Goal: Use online tool/utility: Utilize a website feature to perform a specific function

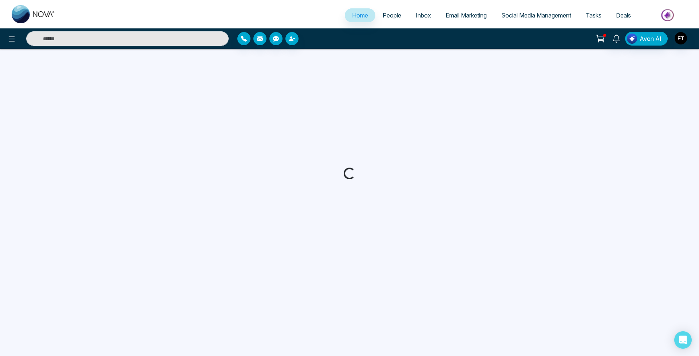
select select "*"
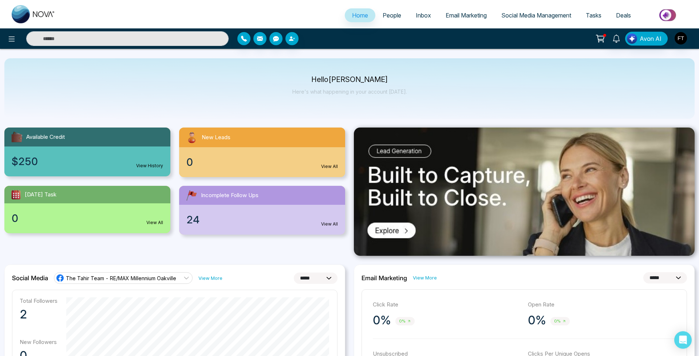
scroll to position [3, 0]
click at [389, 17] on span "People" at bounding box center [391, 15] width 19 height 7
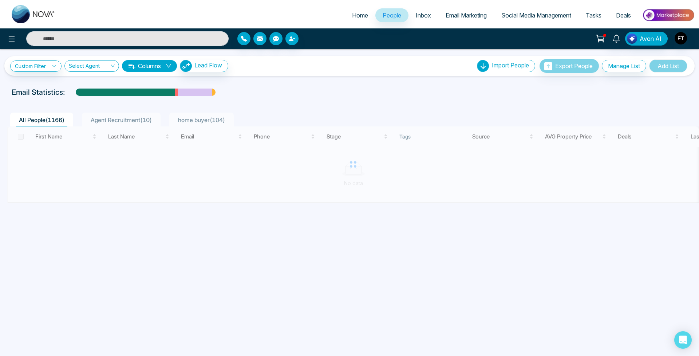
click at [454, 14] on span "Email Marketing" at bounding box center [465, 15] width 41 height 7
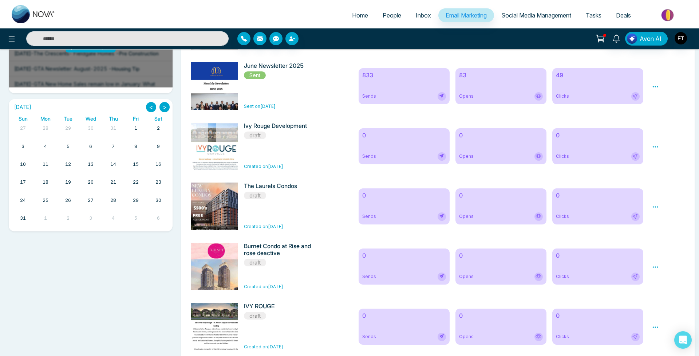
scroll to position [217, 0]
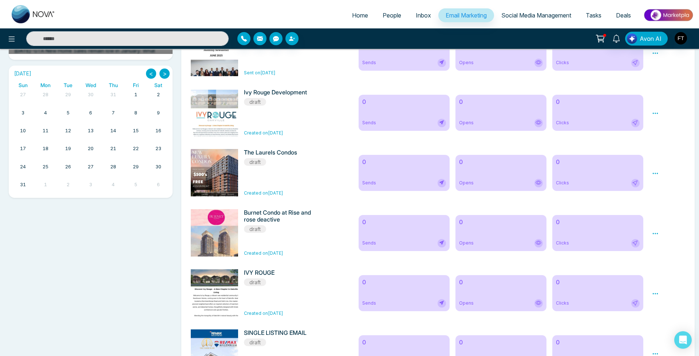
click at [655, 175] on icon at bounding box center [655, 173] width 7 height 7
click at [671, 187] on span "Preview" at bounding box center [668, 184] width 20 height 6
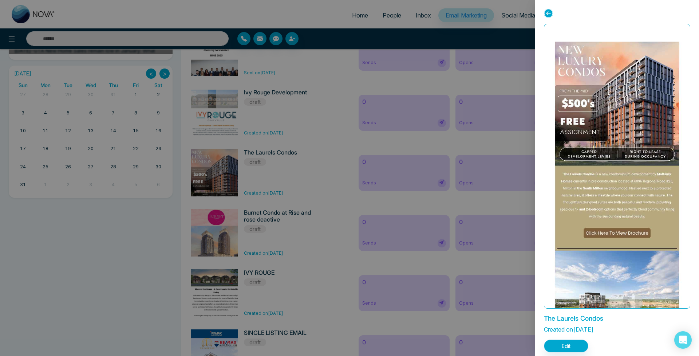
scroll to position [0, 0]
click at [581, 346] on button "Edit" at bounding box center [566, 345] width 44 height 13
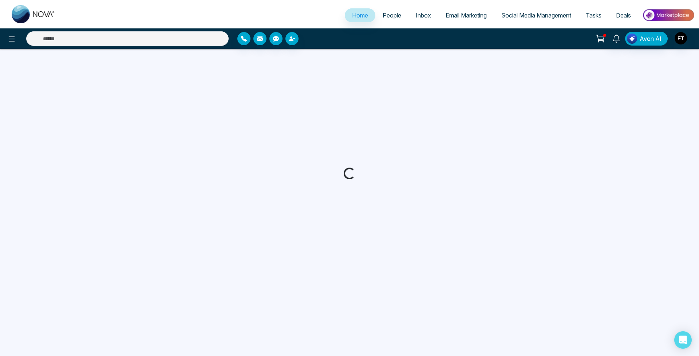
click at [546, 15] on span "Social Media Management" at bounding box center [536, 15] width 70 height 7
select select "*"
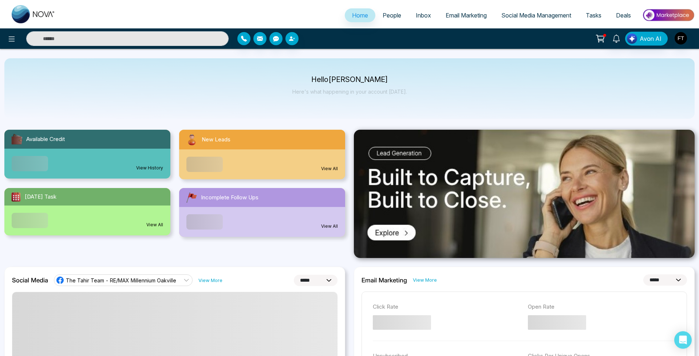
click at [514, 11] on link "Social Media Management" at bounding box center [536, 15] width 84 height 14
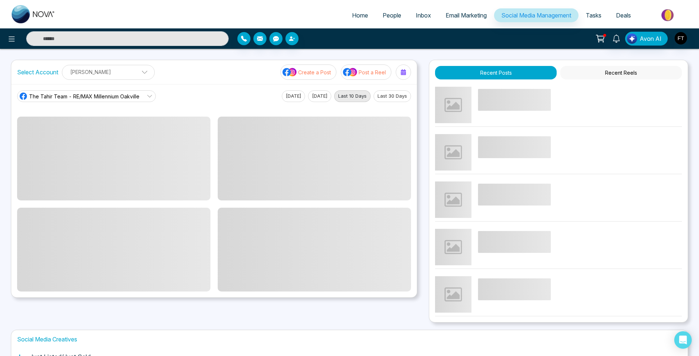
click at [101, 98] on span "The Tahir Team - RE/MAX Millennium Oakville" at bounding box center [84, 96] width 110 height 8
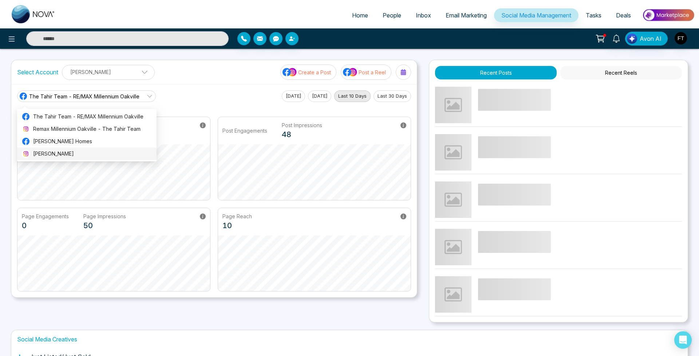
click at [59, 150] on span "[PERSON_NAME]" at bounding box center [92, 154] width 119 height 8
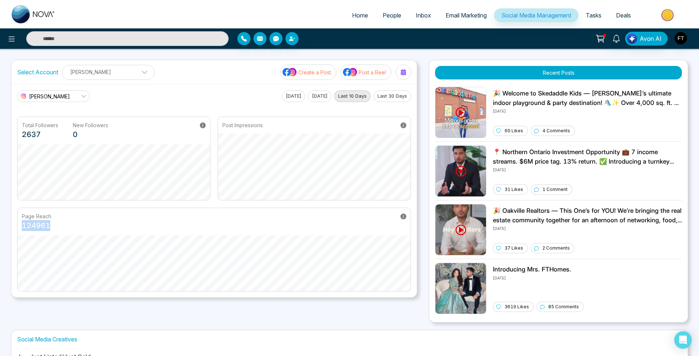
drag, startPoint x: 22, startPoint y: 226, endPoint x: 49, endPoint y: 225, distance: 26.6
click at [49, 225] on p "124961" at bounding box center [36, 225] width 29 height 11
click at [119, 226] on div "Page Reach 124961" at bounding box center [213, 221] width 393 height 27
click at [313, 98] on button "Yesterday" at bounding box center [319, 96] width 23 height 12
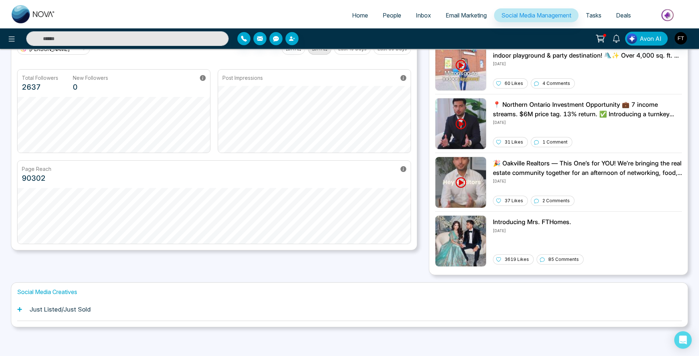
click at [82, 315] on div "Just Listed/Just Sold" at bounding box center [349, 309] width 665 height 22
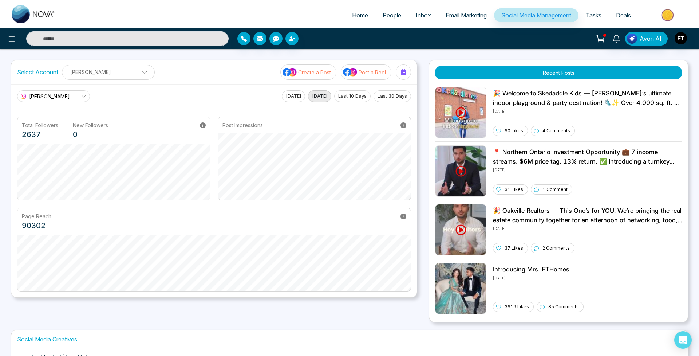
click at [405, 73] on icon at bounding box center [403, 72] width 5 height 6
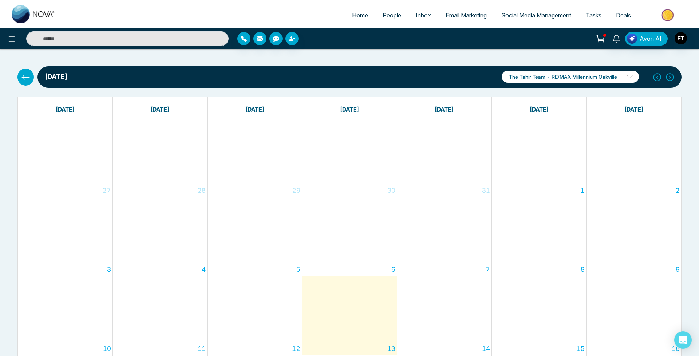
click at [620, 18] on span "Deals" at bounding box center [623, 15] width 15 height 7
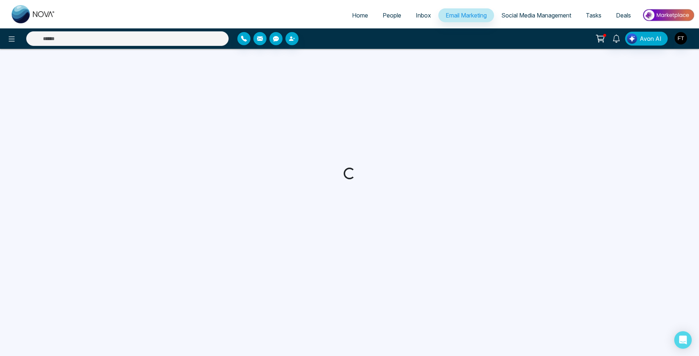
click at [648, 41] on span "Avon AI" at bounding box center [650, 38] width 22 height 9
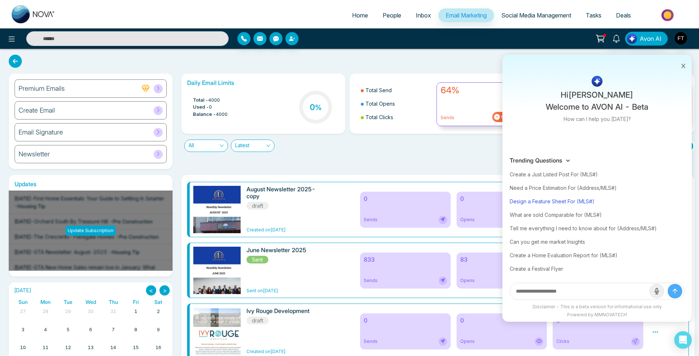
click at [574, 200] on div "Design a Feature Sheet For (MLS#)" at bounding box center [596, 200] width 175 height 13
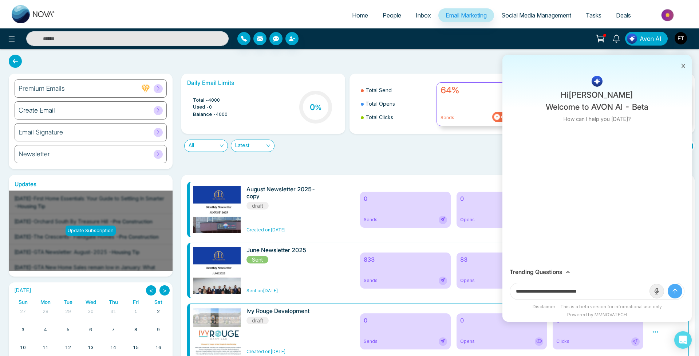
drag, startPoint x: 581, startPoint y: 291, endPoint x: 660, endPoint y: 294, distance: 79.0
click at [660, 294] on form "**********" at bounding box center [596, 290] width 175 height 17
paste input "**********"
type input "**********"
click at [675, 291] on button "submit" at bounding box center [674, 290] width 15 height 15
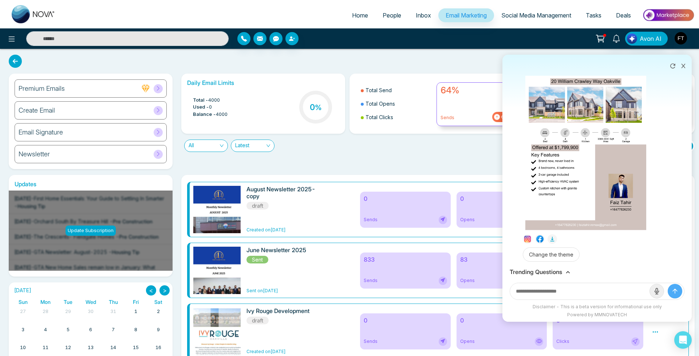
scroll to position [93, 0]
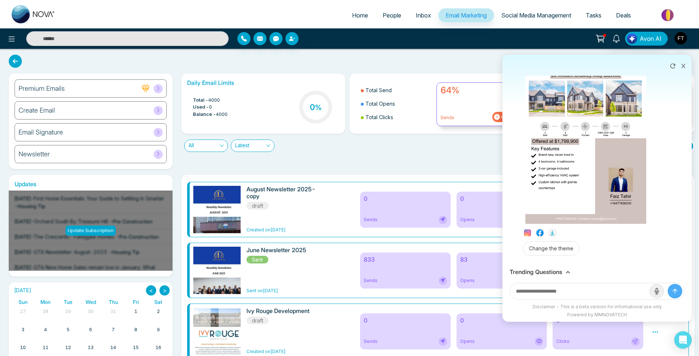
click at [590, 168] on img at bounding box center [585, 137] width 121 height 171
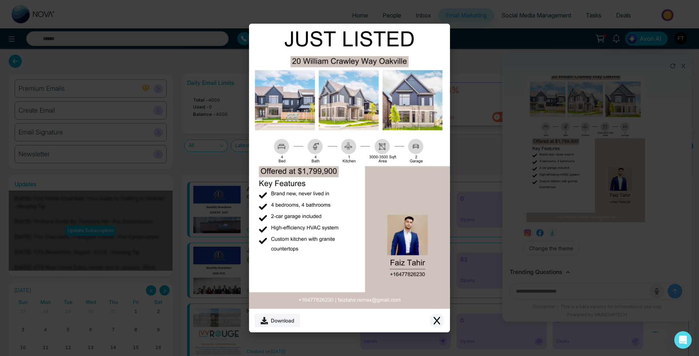
click at [442, 322] on button "Close modal" at bounding box center [436, 320] width 15 height 15
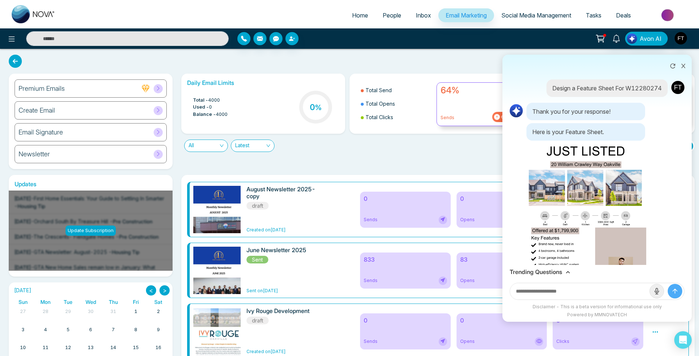
scroll to position [0, 0]
click at [671, 66] on icon at bounding box center [672, 65] width 7 height 7
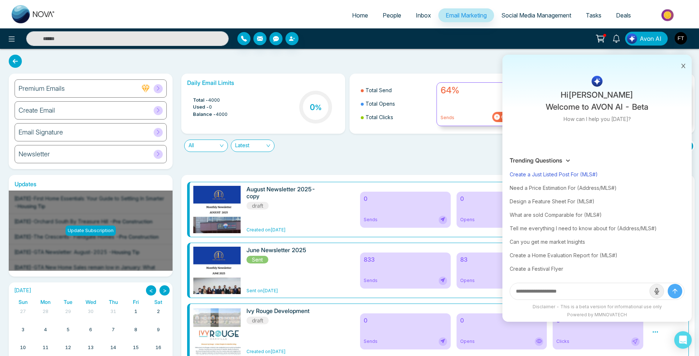
click at [562, 176] on div "Create a Just Listed Post For (MLS#)" at bounding box center [596, 173] width 175 height 13
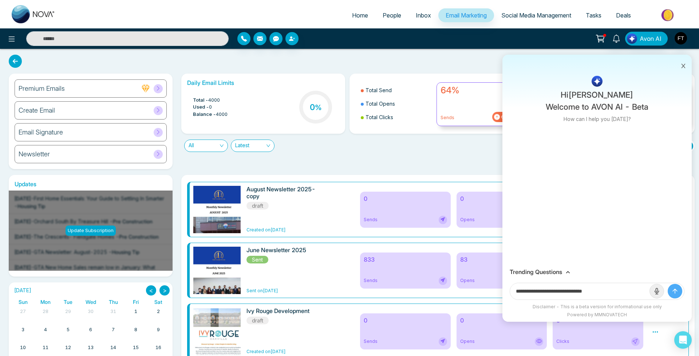
drag, startPoint x: 586, startPoint y: 290, endPoint x: 698, endPoint y: 300, distance: 113.2
paste input "**********"
type input "**********"
click at [681, 294] on button "submit" at bounding box center [674, 290] width 15 height 15
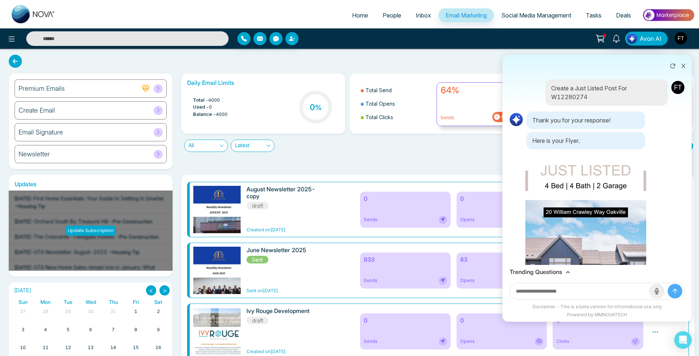
scroll to position [74, 0]
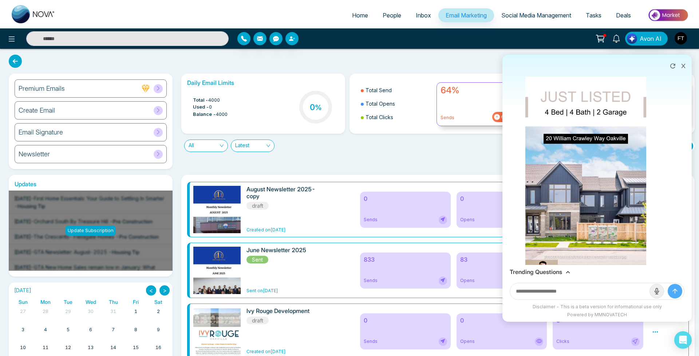
click at [561, 220] on img at bounding box center [585, 183] width 121 height 215
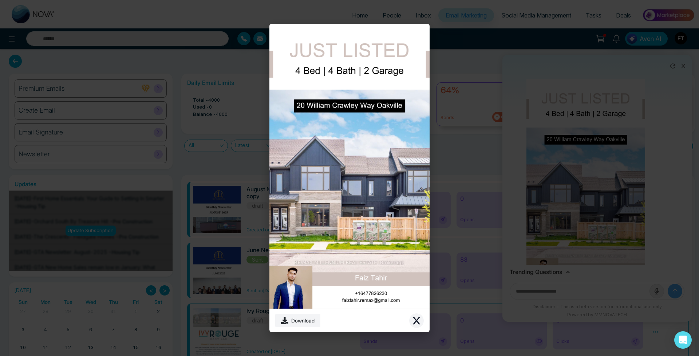
click at [418, 321] on icon "Close modal" at bounding box center [416, 320] width 9 height 9
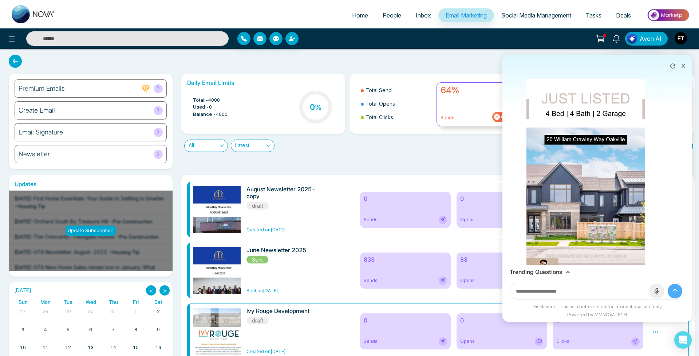
click at [677, 66] on button at bounding box center [673, 65] width 12 height 14
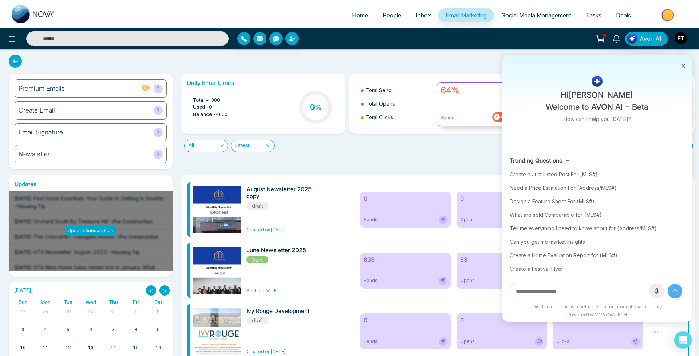
scroll to position [0, 0]
click at [560, 217] on div "What are sold Comparable for (MLS#)" at bounding box center [596, 214] width 175 height 13
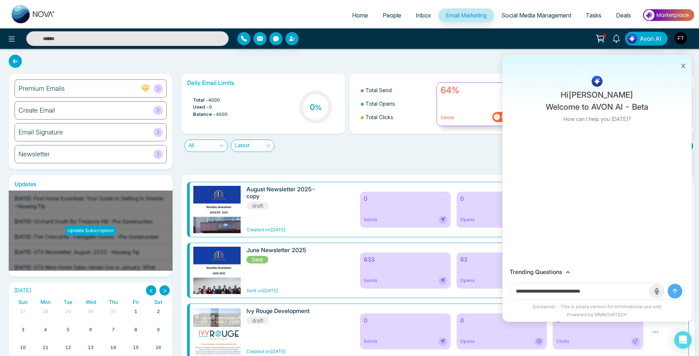
drag, startPoint x: 591, startPoint y: 290, endPoint x: 678, endPoint y: 291, distance: 86.6
click at [678, 291] on form "**********" at bounding box center [596, 290] width 175 height 17
paste input "**********"
type input "**********"
click at [675, 291] on button "submit" at bounding box center [674, 290] width 15 height 15
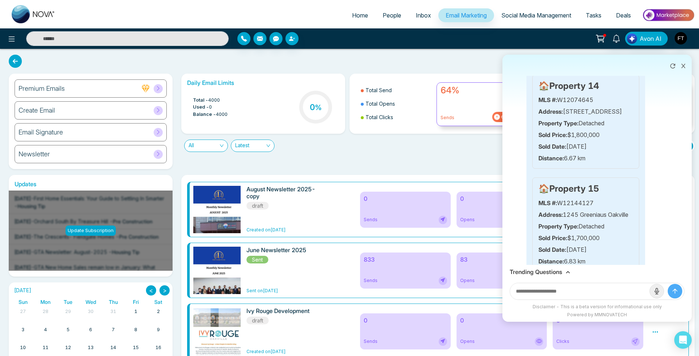
scroll to position [1524, 0]
click at [679, 64] on button at bounding box center [682, 65] width 9 height 14
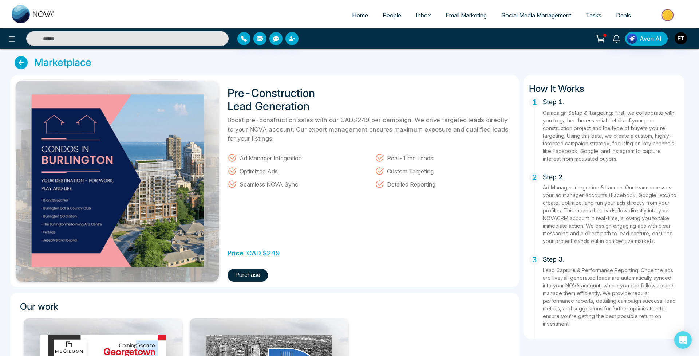
click at [25, 63] on icon at bounding box center [21, 62] width 13 height 13
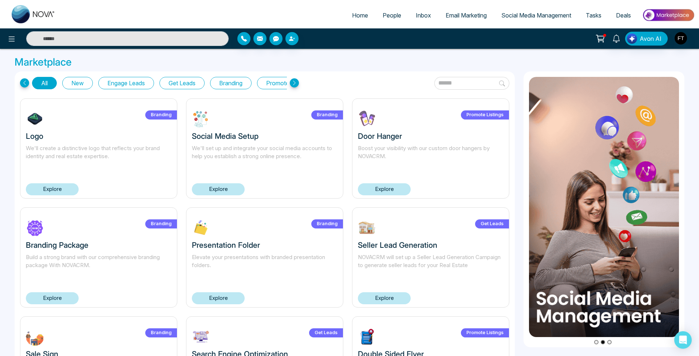
click at [599, 41] on icon at bounding box center [600, 38] width 10 height 10
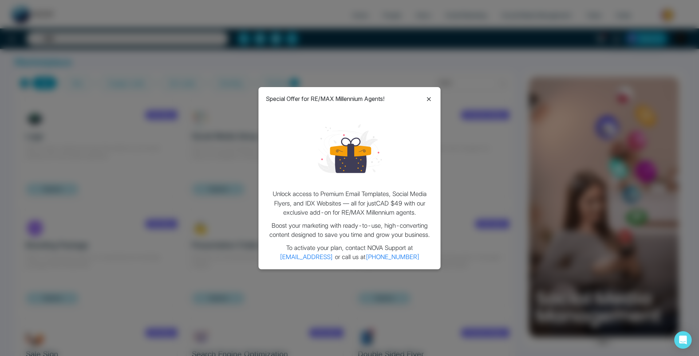
click at [435, 95] on div "Special Offer for RE/MAX Millennium Agents! Unlock access to Premium Email Temp…" at bounding box center [349, 178] width 182 height 182
click at [423, 99] on div "Special Offer for RE/MAX Millennium Agents!" at bounding box center [349, 98] width 167 height 9
click at [426, 98] on icon at bounding box center [428, 99] width 9 height 9
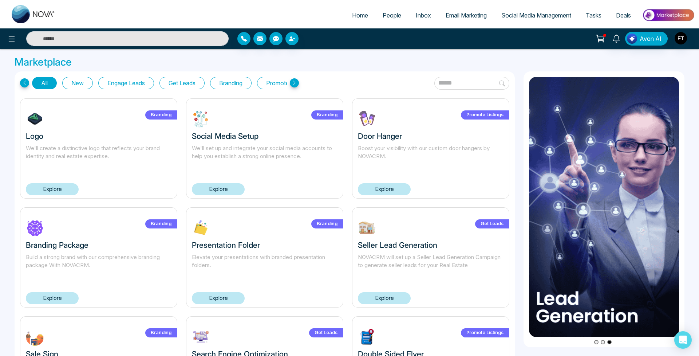
click at [677, 41] on img "button" at bounding box center [680, 38] width 12 height 12
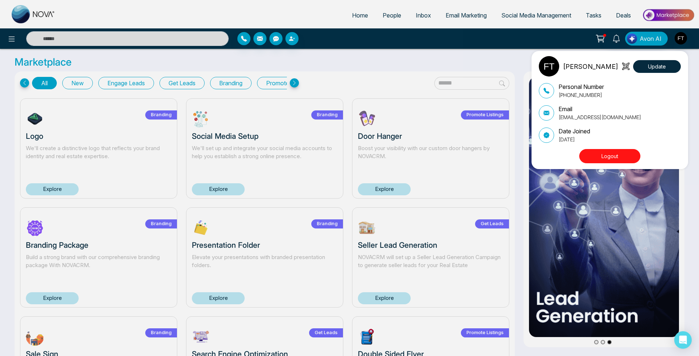
click at [682, 40] on div "Faiz Tahir Update Personal Number +16477826230 Email faiztahir.remax@gmail.com …" at bounding box center [349, 178] width 699 height 356
